Goal: Information Seeking & Learning: Learn about a topic

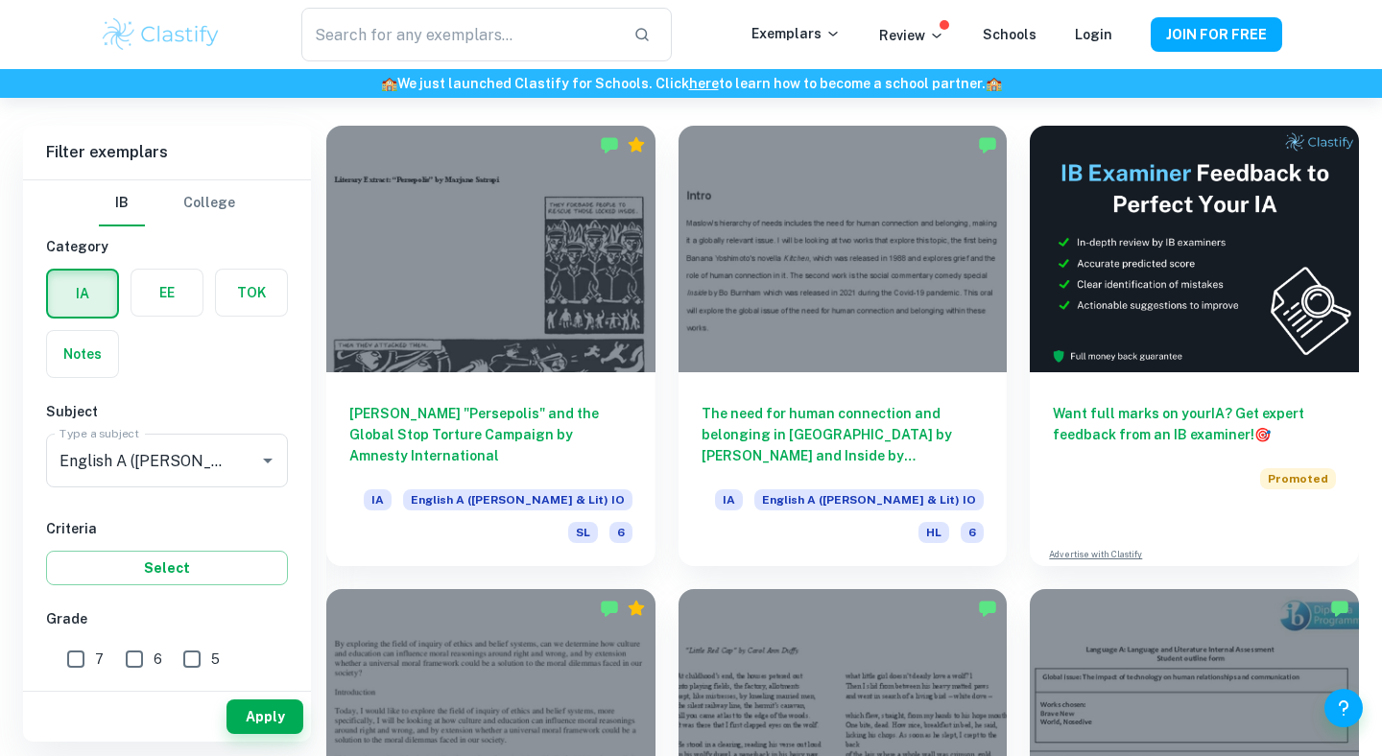
scroll to position [420, 0]
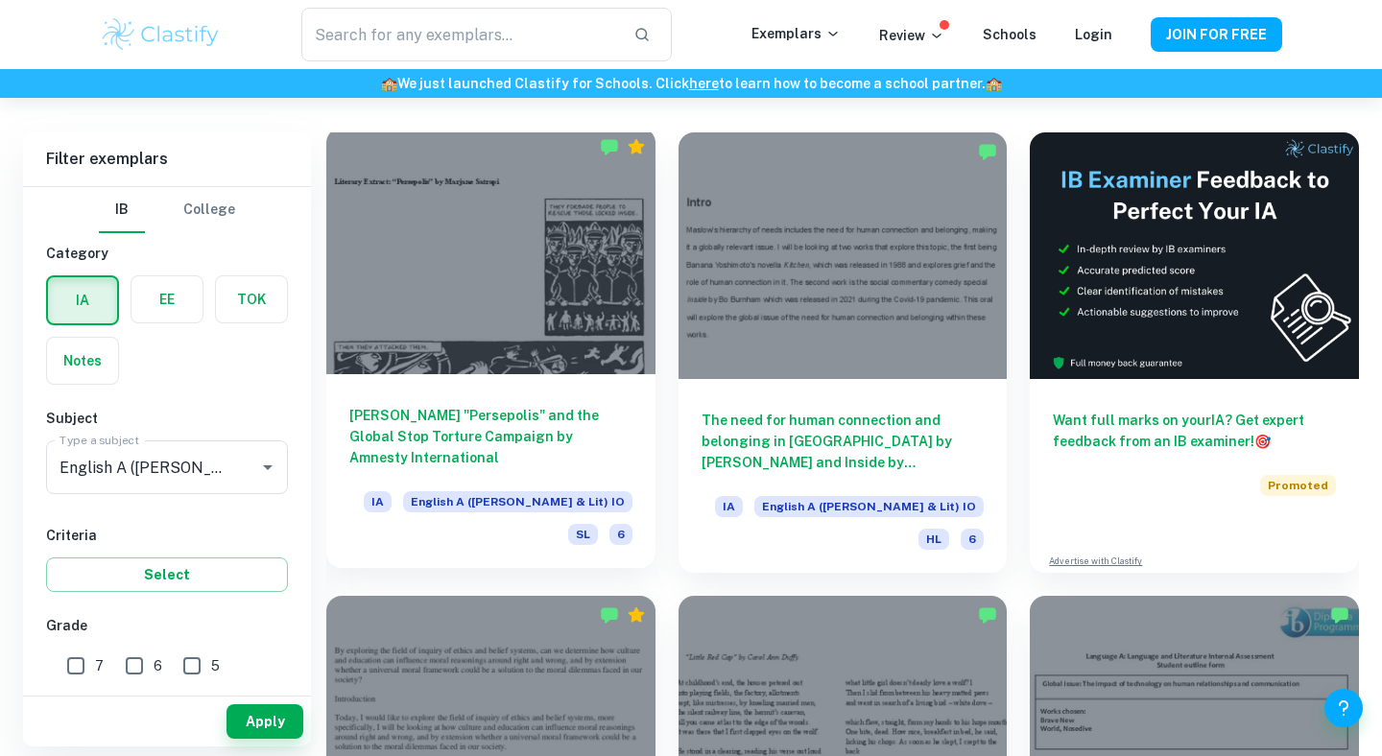
click at [418, 232] on div at bounding box center [490, 251] width 329 height 247
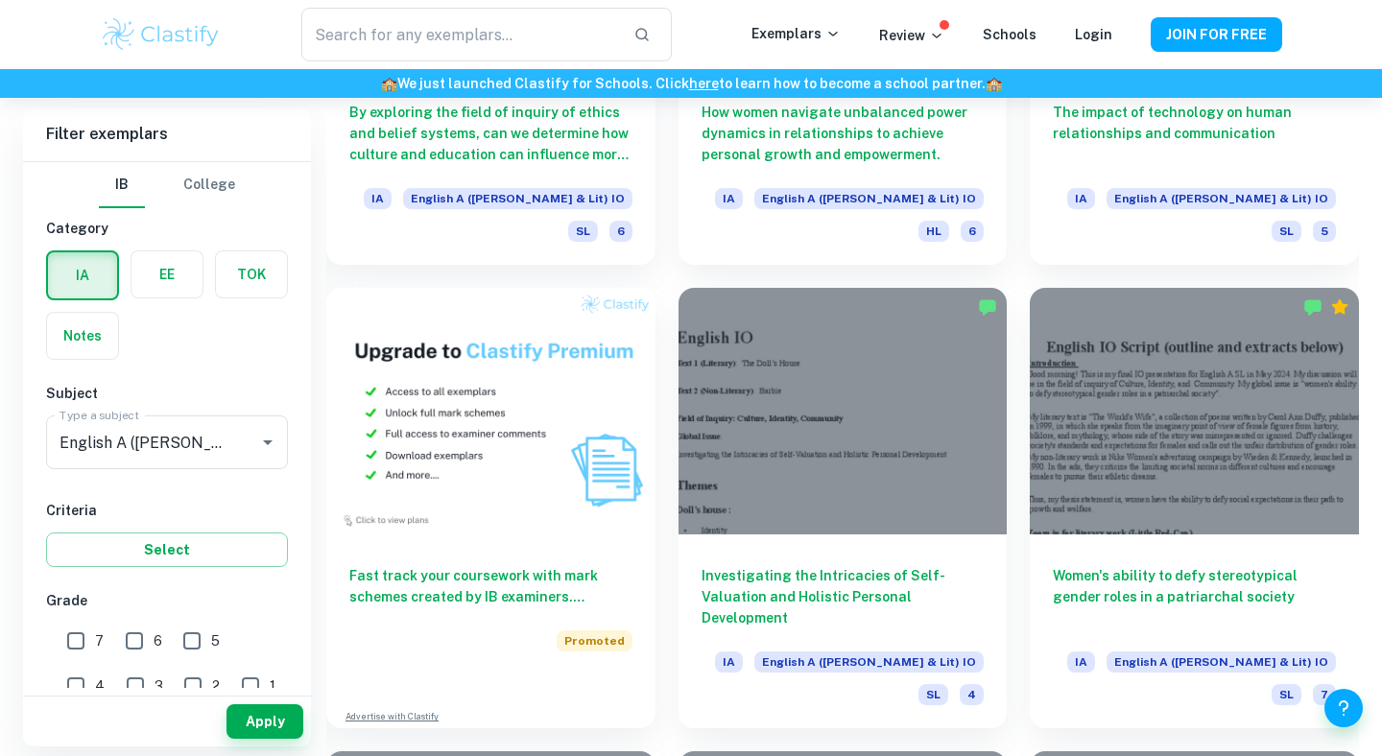
scroll to position [1191, 0]
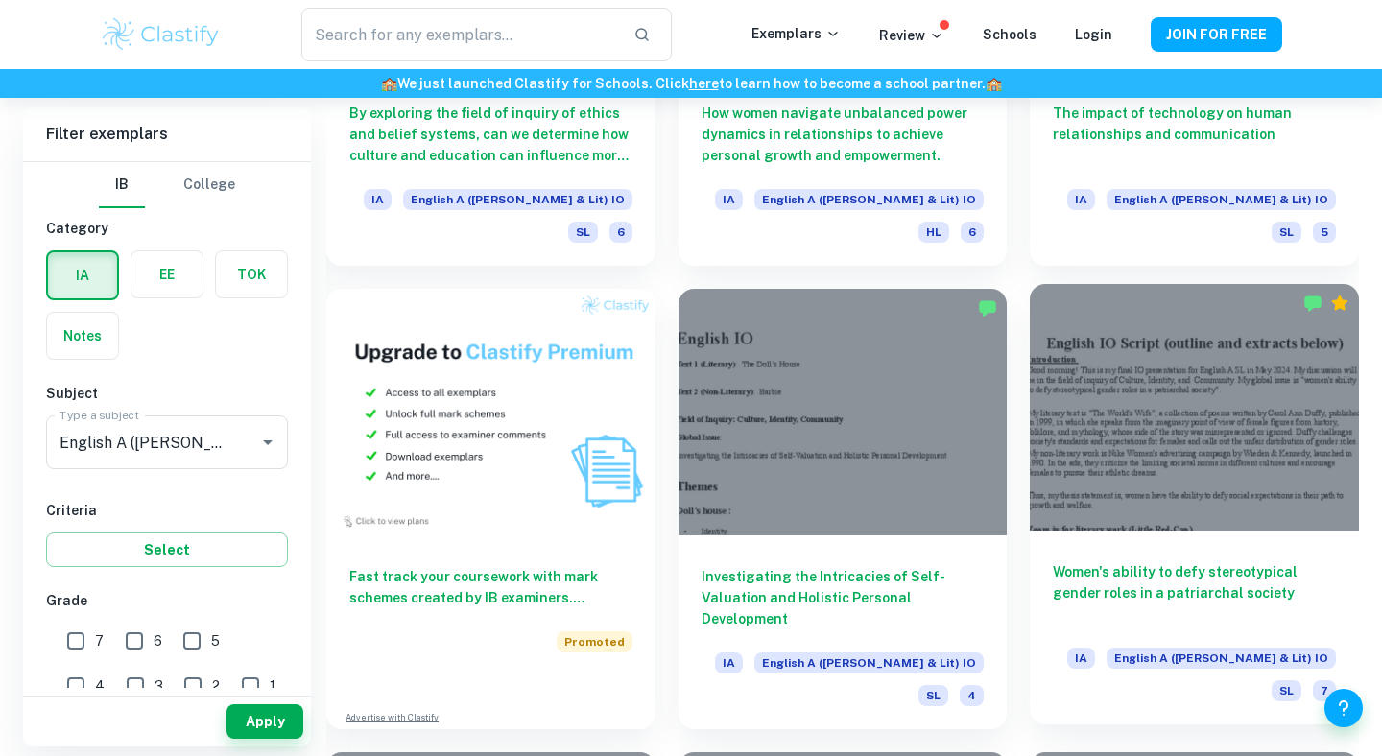
click at [1132, 408] on div at bounding box center [1194, 407] width 329 height 247
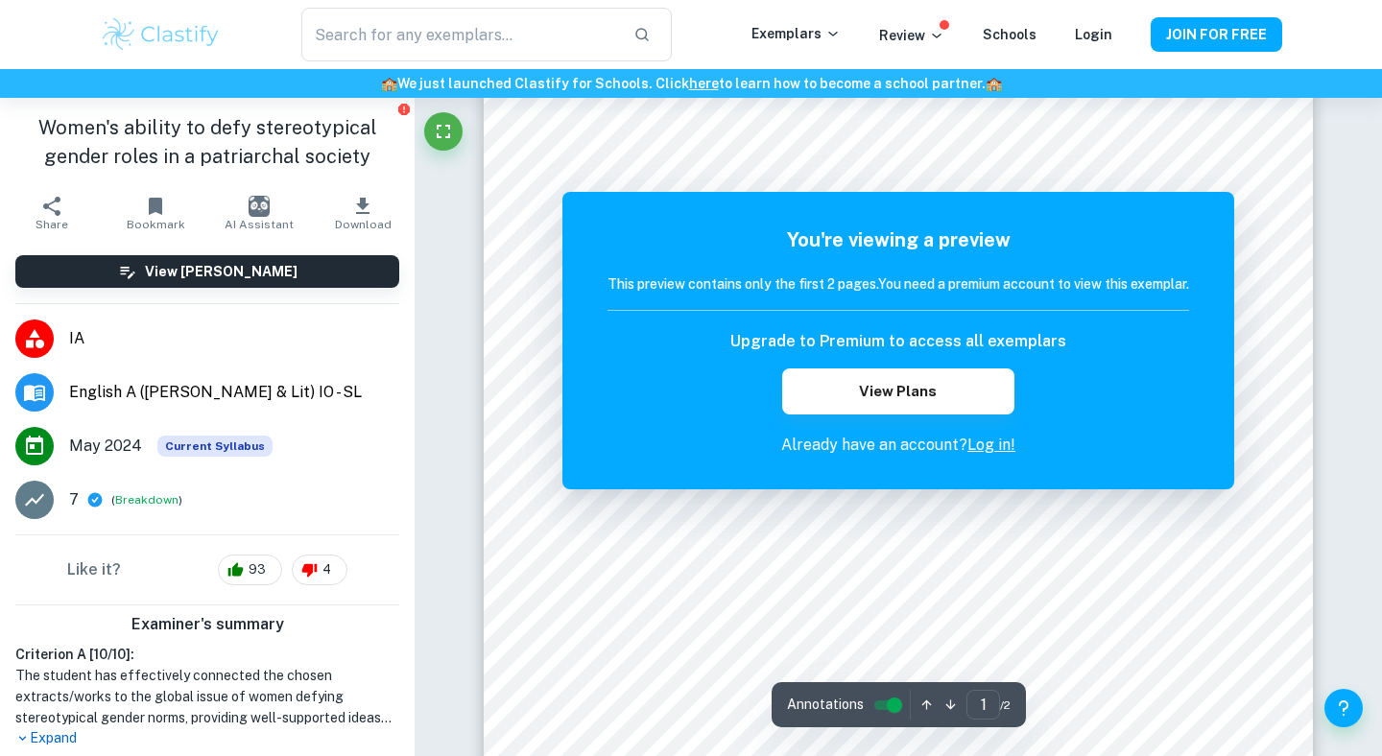
scroll to position [186, 0]
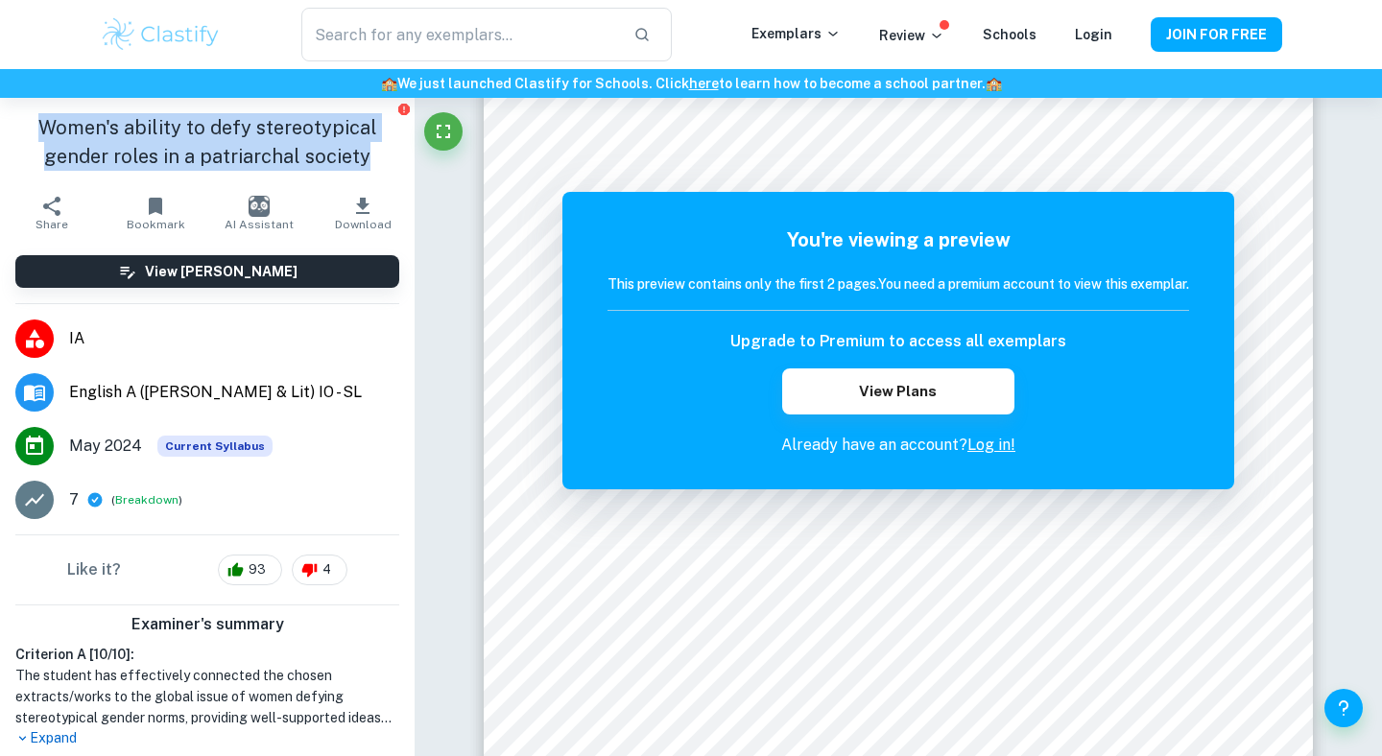
copy h1 "Women's ability to defy stereotypical gender roles in a patriarchal society"
drag, startPoint x: 45, startPoint y: 124, endPoint x: 369, endPoint y: 149, distance: 325.3
click at [369, 149] on h1 "Women's ability to defy stereotypical gender roles in a patriarchal society" at bounding box center [207, 142] width 384 height 58
